Goal: Task Accomplishment & Management: Manage account settings

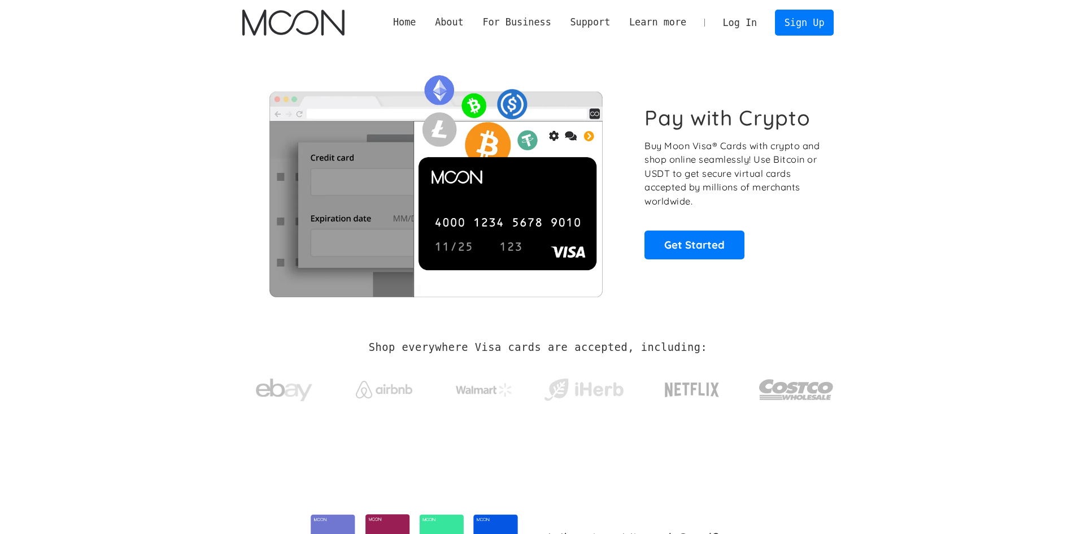
click at [732, 23] on link "Log In" at bounding box center [739, 22] width 53 height 25
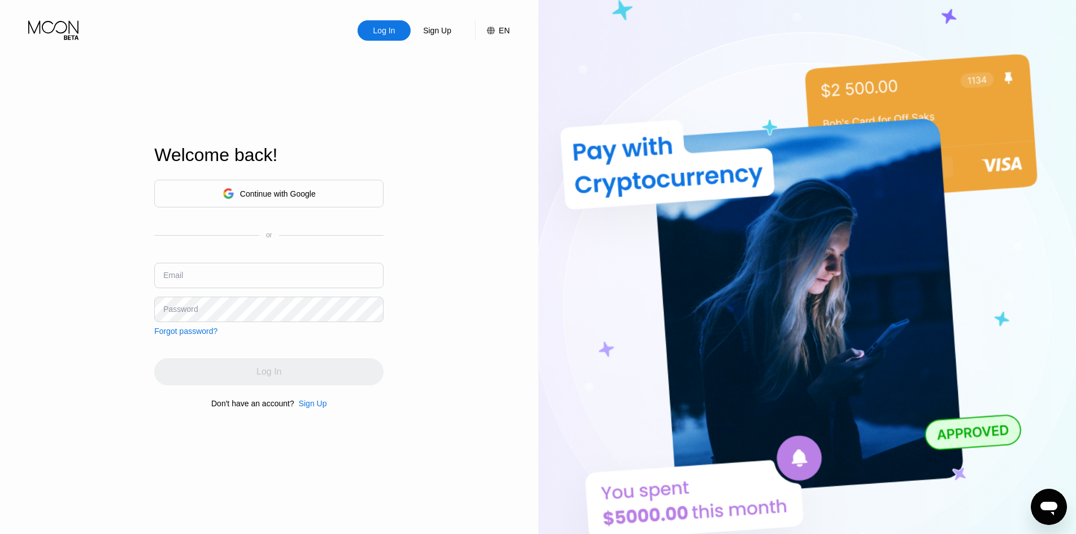
click at [309, 201] on div "Continue with Google" at bounding box center [269, 194] width 93 height 18
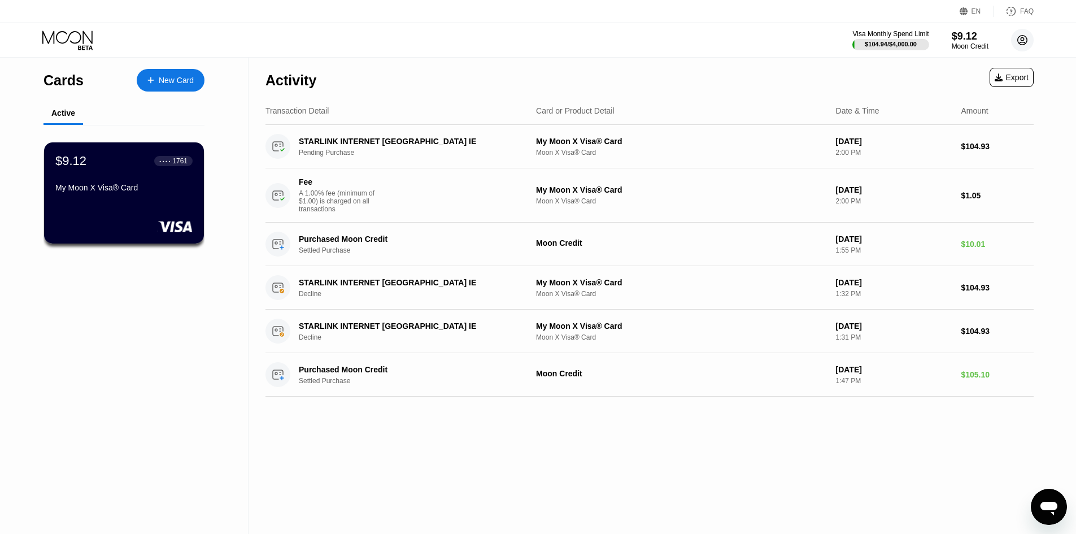
click at [1028, 47] on circle at bounding box center [1022, 40] width 23 height 23
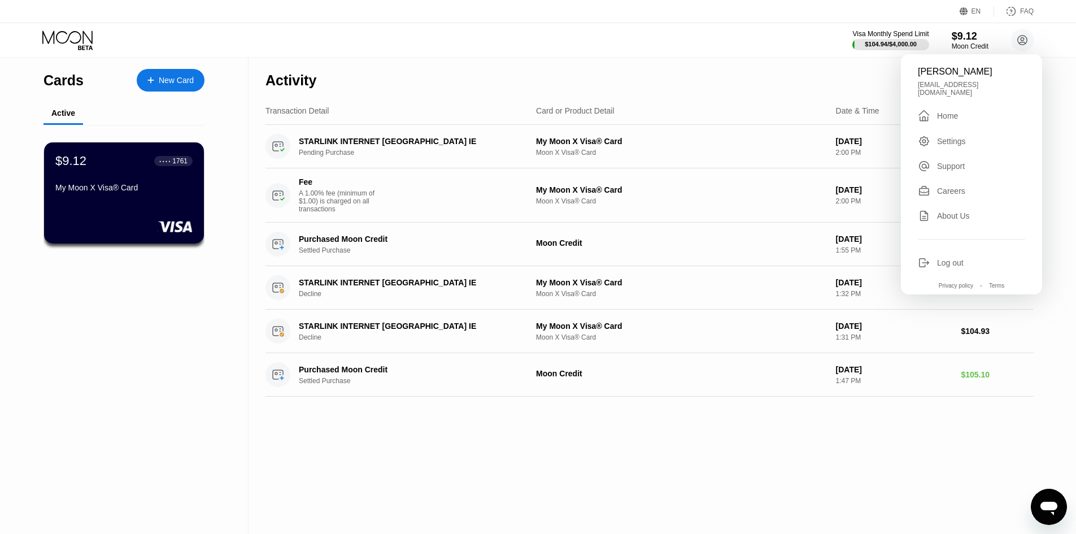
click at [944, 258] on div "Log out" at bounding box center [950, 262] width 27 height 9
